Goal: Task Accomplishment & Management: Manage account settings

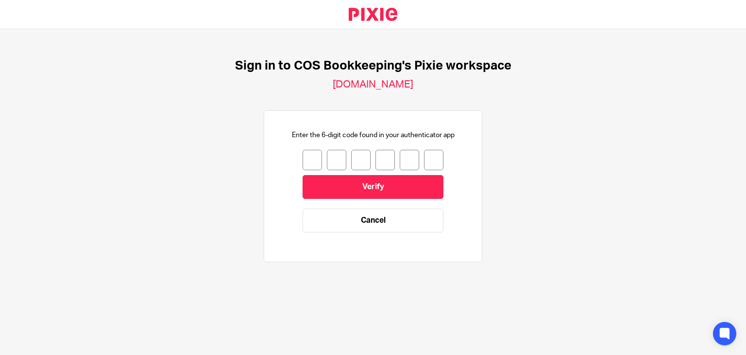
click at [303, 161] on input "number" at bounding box center [312, 160] width 19 height 20
type input "0"
type input "9"
type input "0"
type input "9"
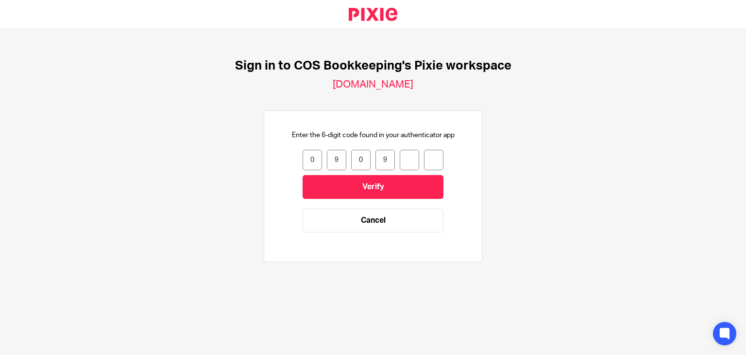
type input "8"
type input "2"
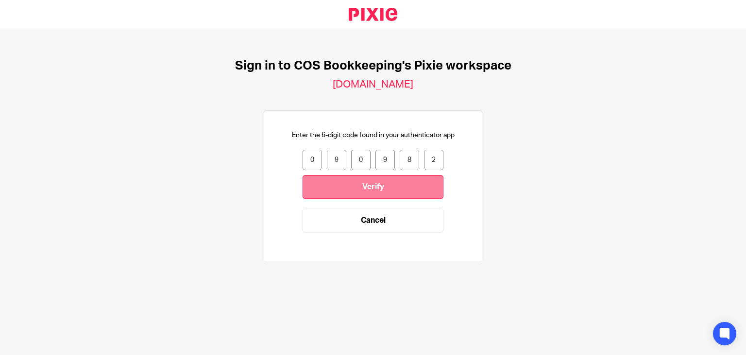
click at [325, 191] on input "Verify" at bounding box center [373, 187] width 141 height 24
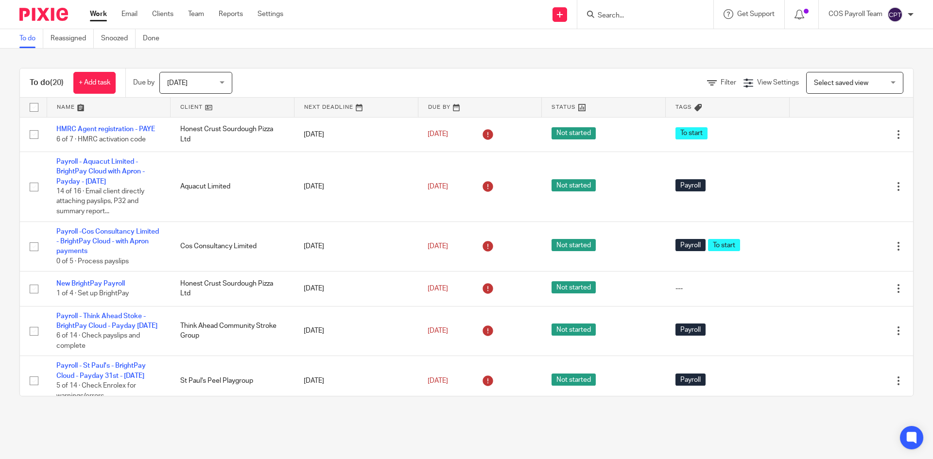
click at [223, 84] on div "Today Today" at bounding box center [195, 83] width 73 height 22
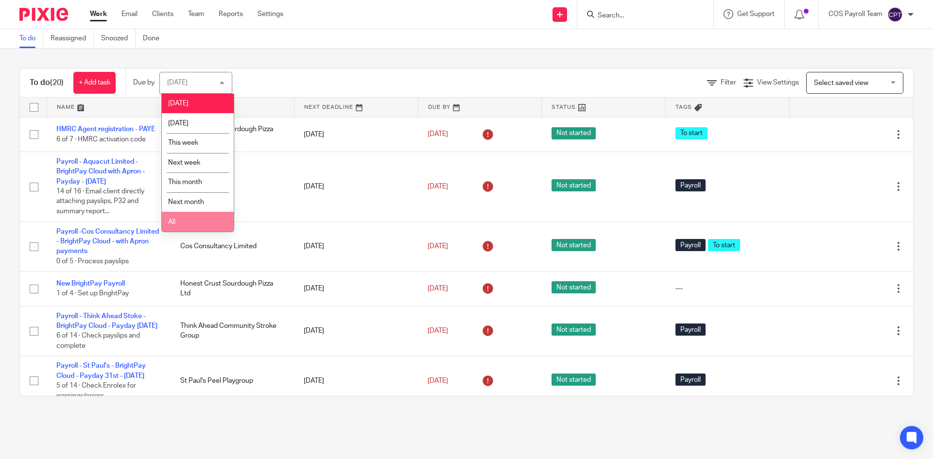
click at [187, 226] on li "All" at bounding box center [198, 222] width 72 height 20
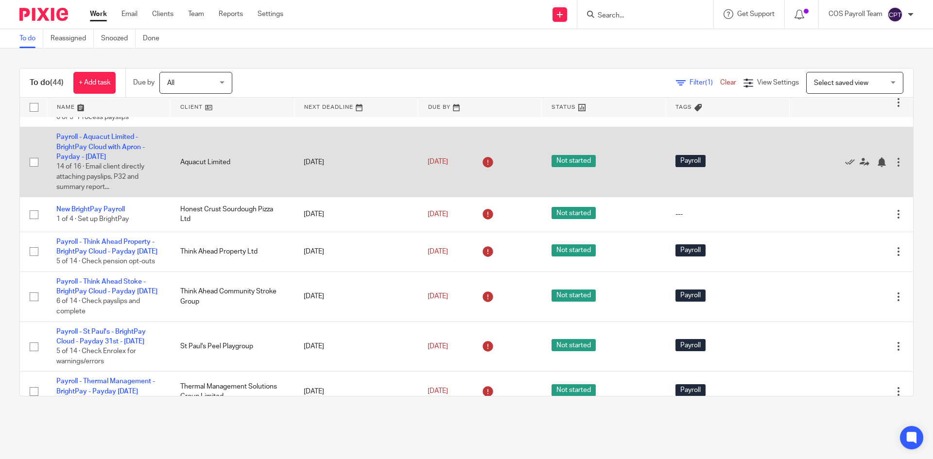
scroll to position [97, 0]
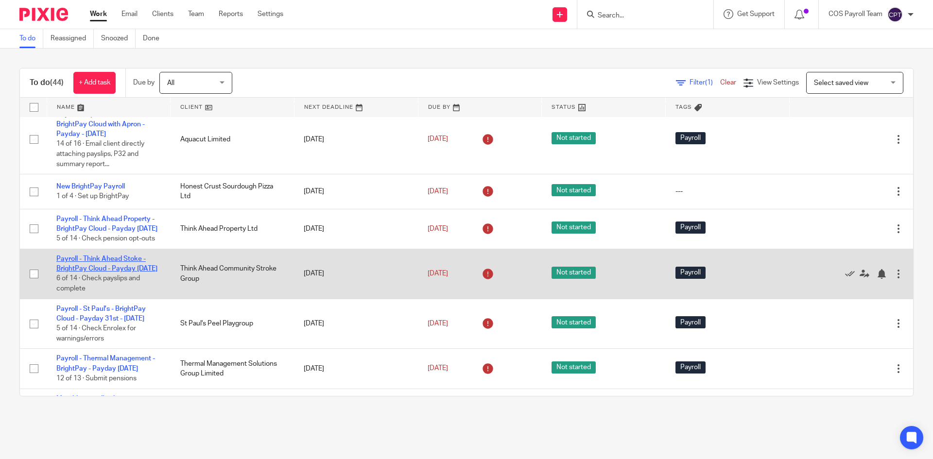
click at [85, 272] on link "Payroll - Think Ahead Stoke - BrightPay Cloud - Payday [DATE]" at bounding box center [106, 264] width 101 height 17
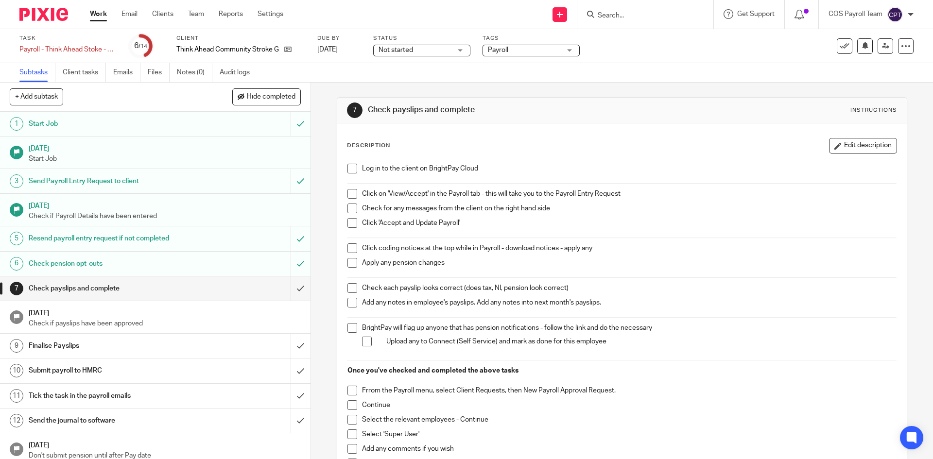
click at [97, 18] on link "Work" at bounding box center [98, 14] width 17 height 10
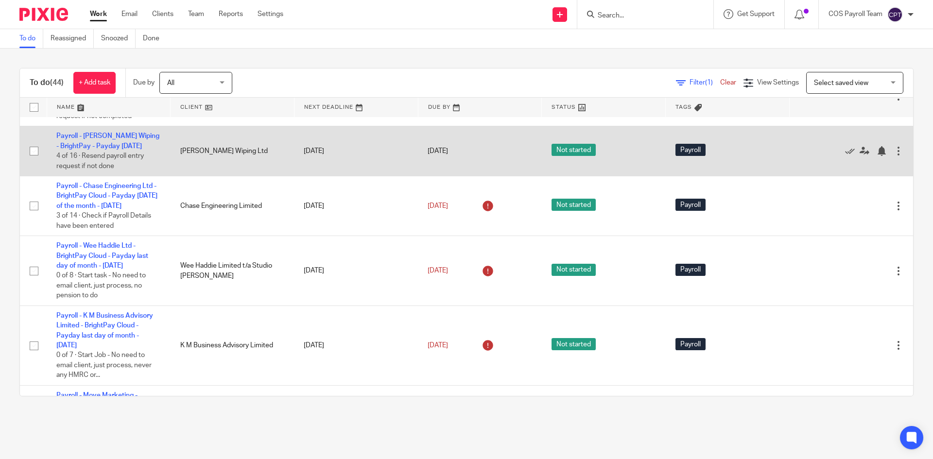
scroll to position [777, 0]
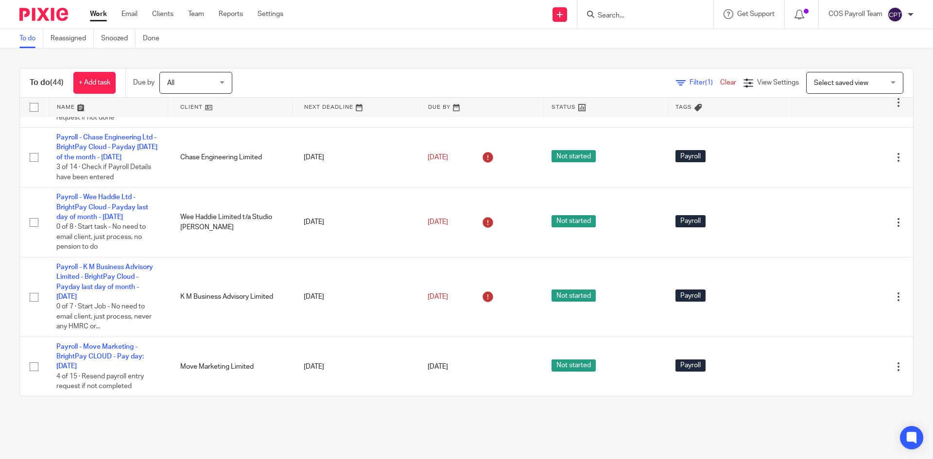
click at [910, 14] on div at bounding box center [911, 15] width 6 height 6
click at [863, 68] on span "Logout" at bounding box center [869, 67] width 22 height 7
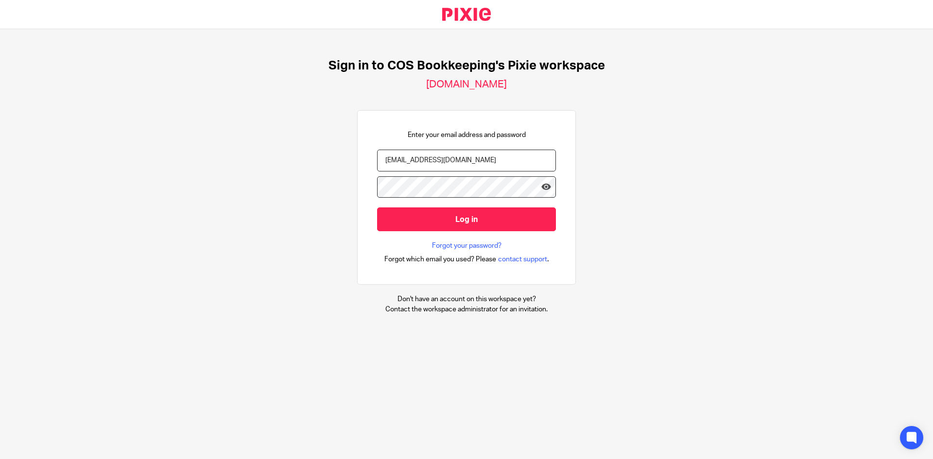
click at [457, 163] on input "payroll@cosbookkeeping.co.uk" at bounding box center [466, 161] width 179 height 22
type input "linda.parker@cosbookkeeping.co.uk"
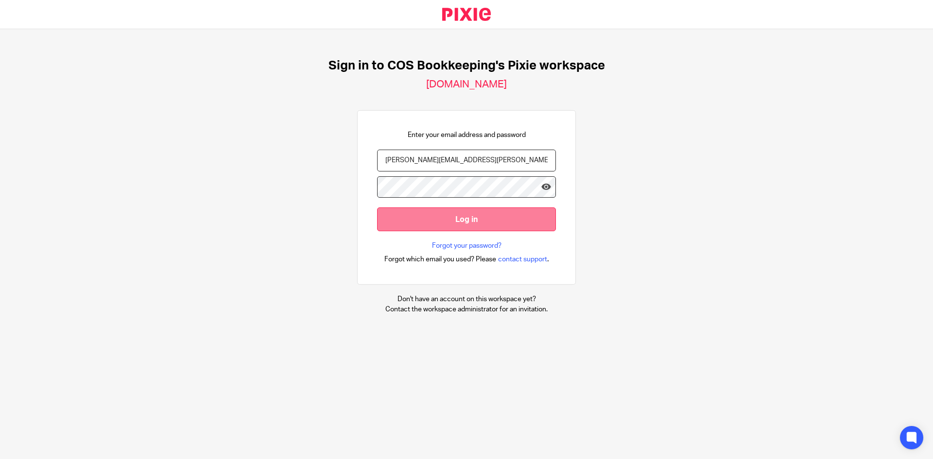
click at [463, 223] on input "Log in" at bounding box center [466, 219] width 179 height 24
